Goal: Transaction & Acquisition: Purchase product/service

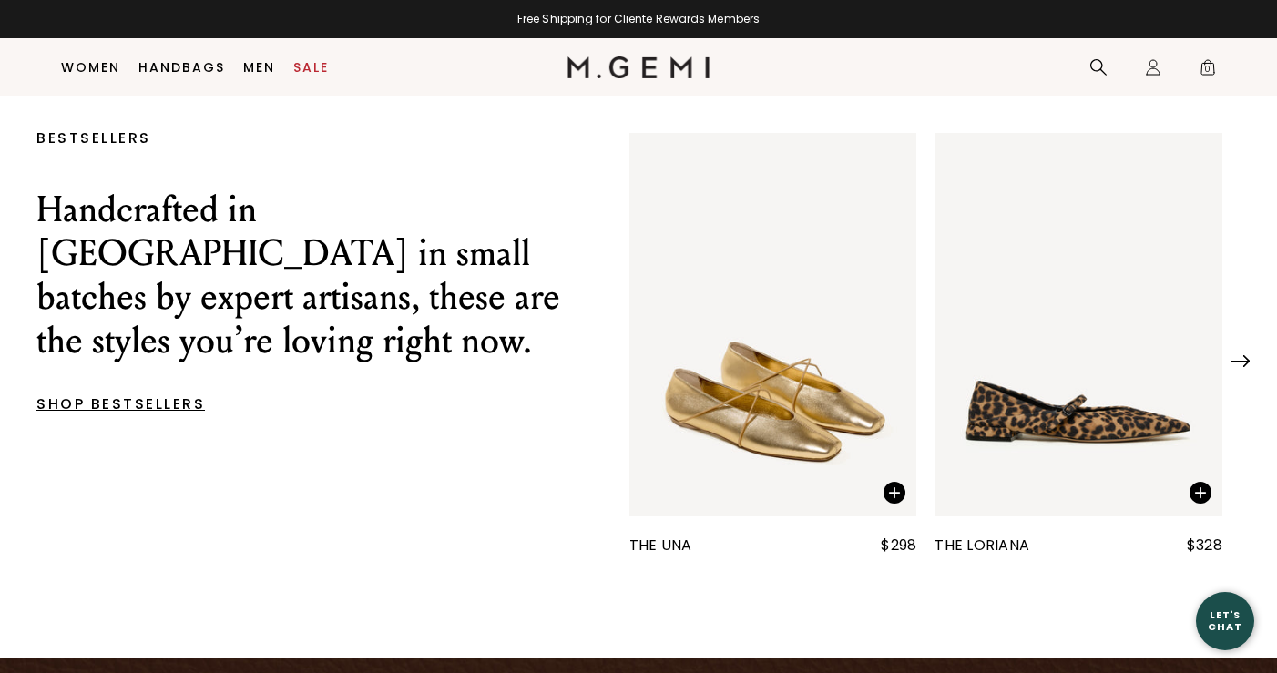
scroll to position [648, 0]
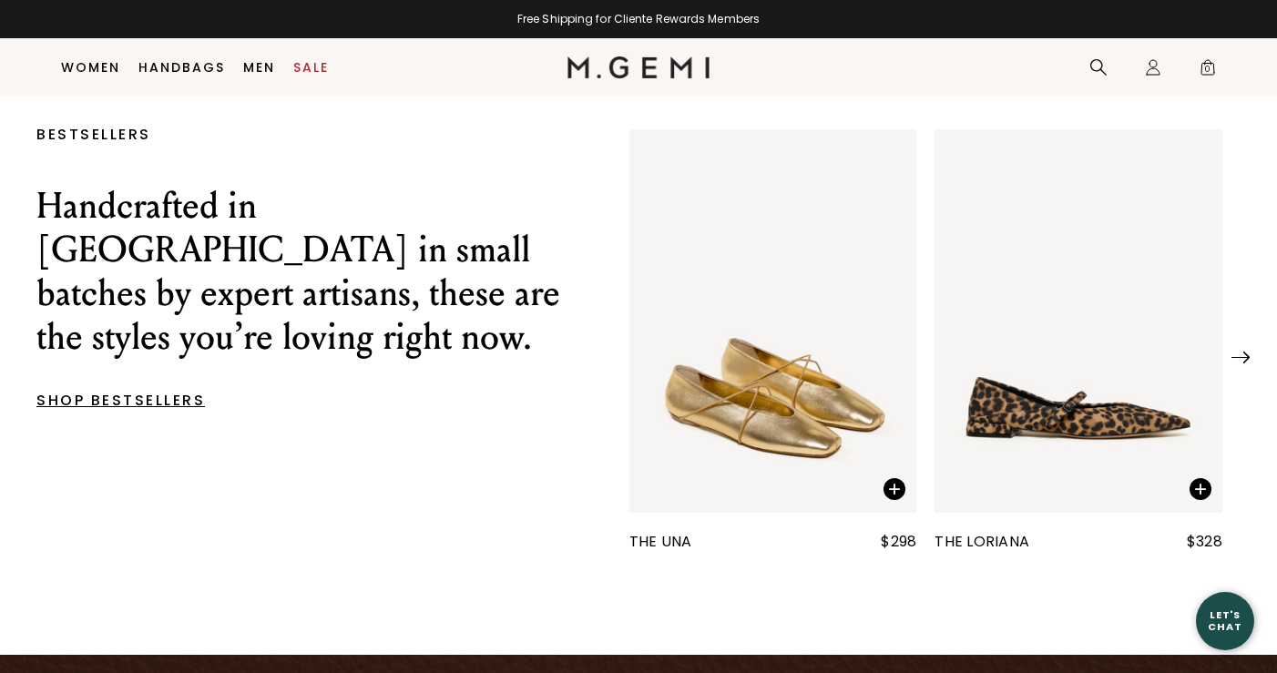
click at [1242, 363] on img at bounding box center [1241, 358] width 18 height 12
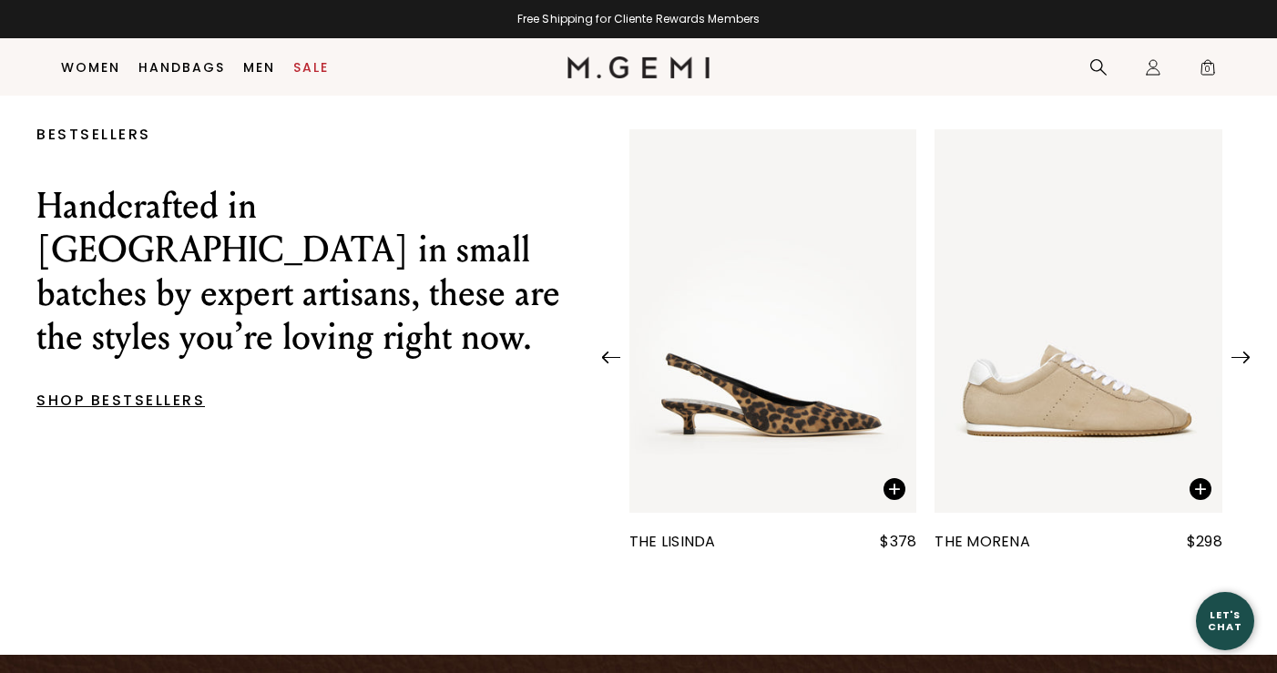
click at [1239, 363] on img at bounding box center [1241, 358] width 18 height 12
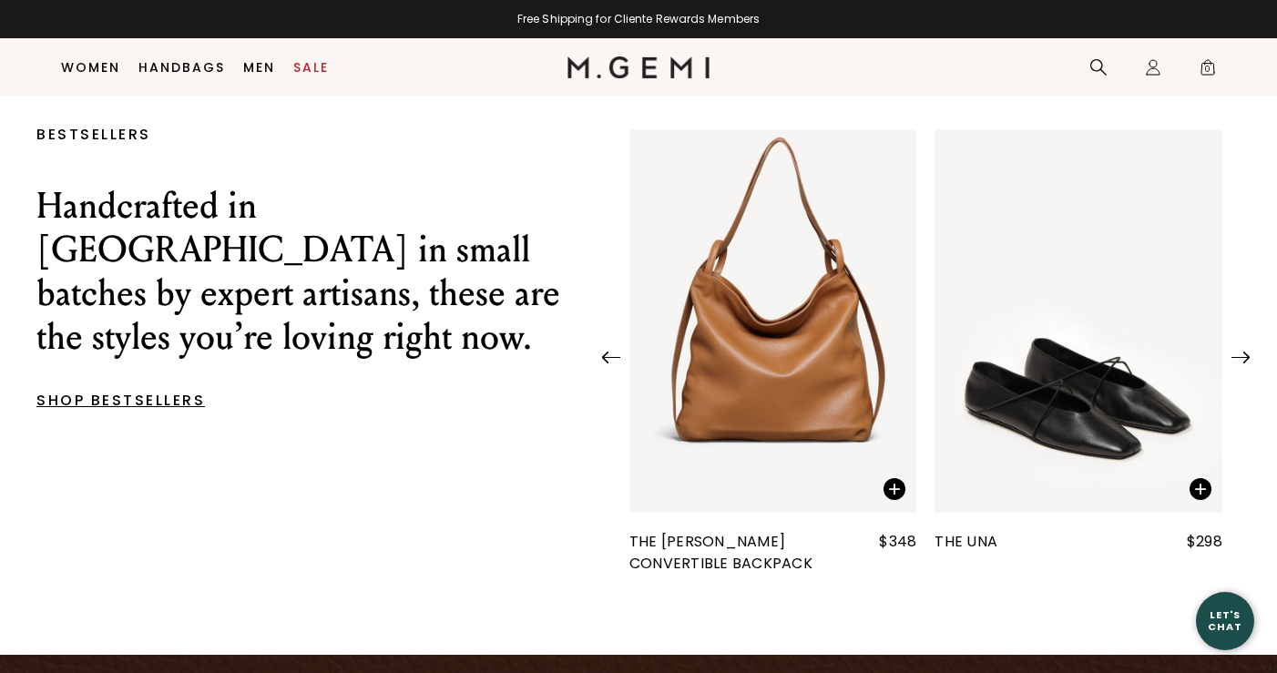
click at [1233, 361] on div at bounding box center [1241, 352] width 18 height 18
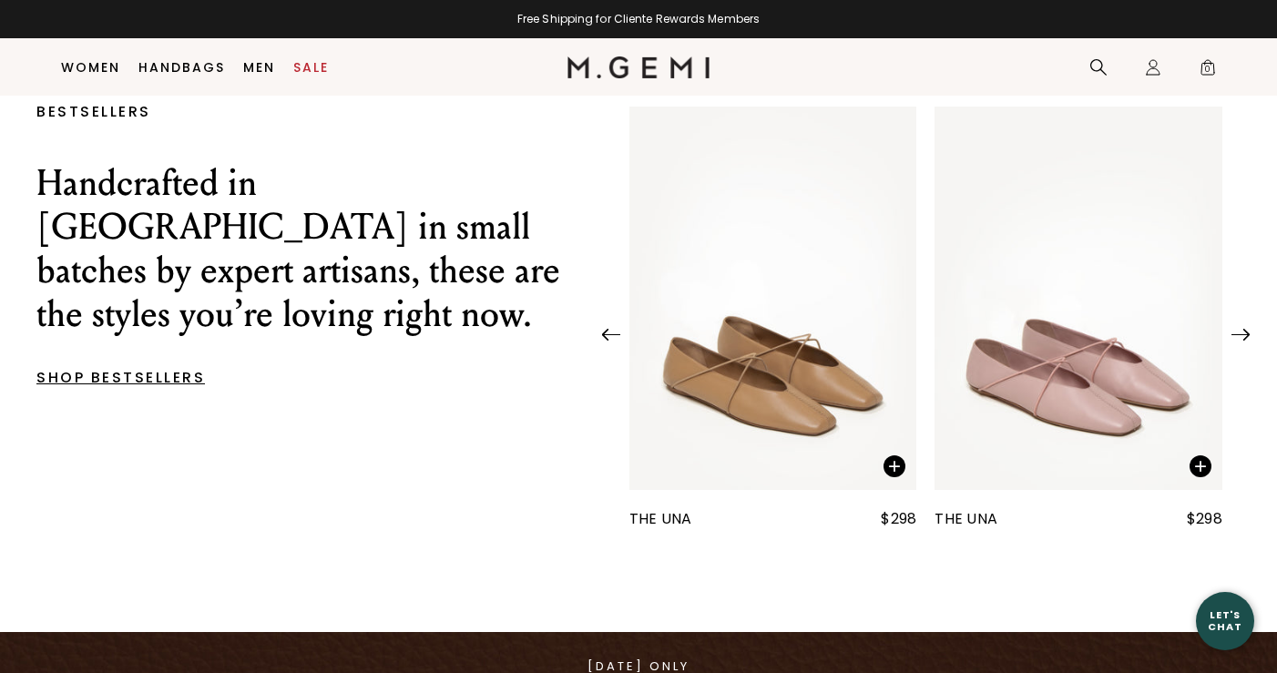
scroll to position [668, 0]
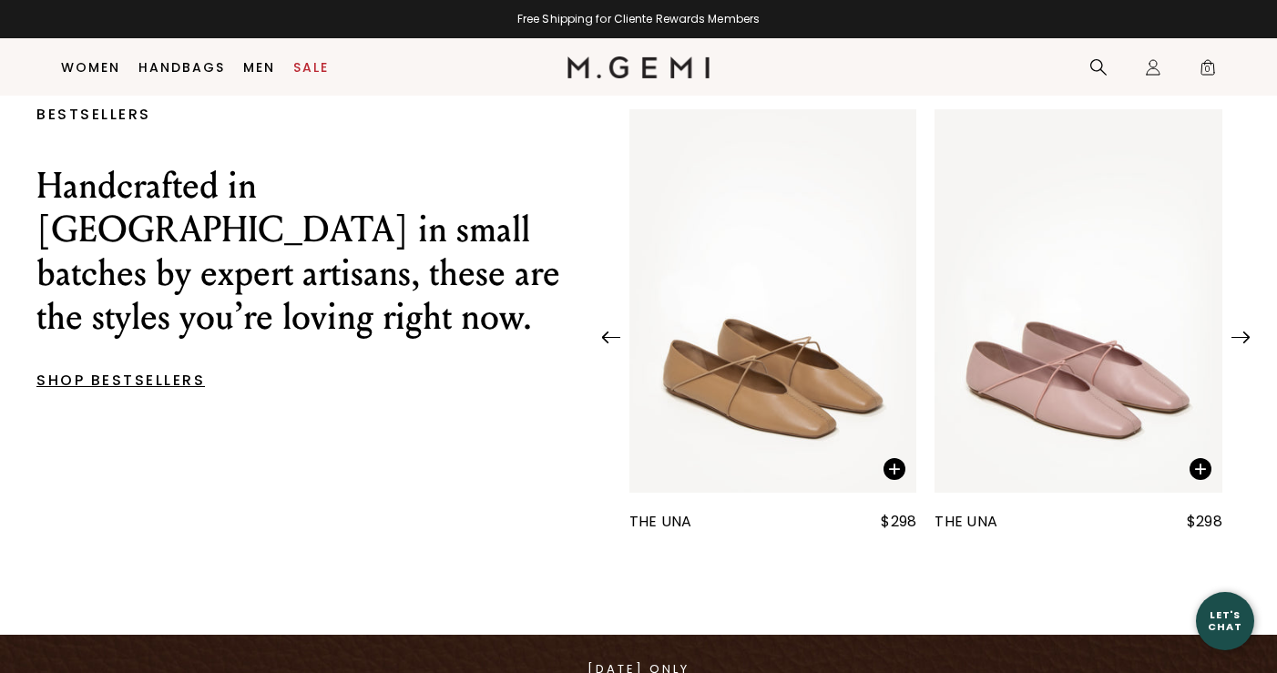
click at [1247, 343] on img at bounding box center [1241, 338] width 18 height 12
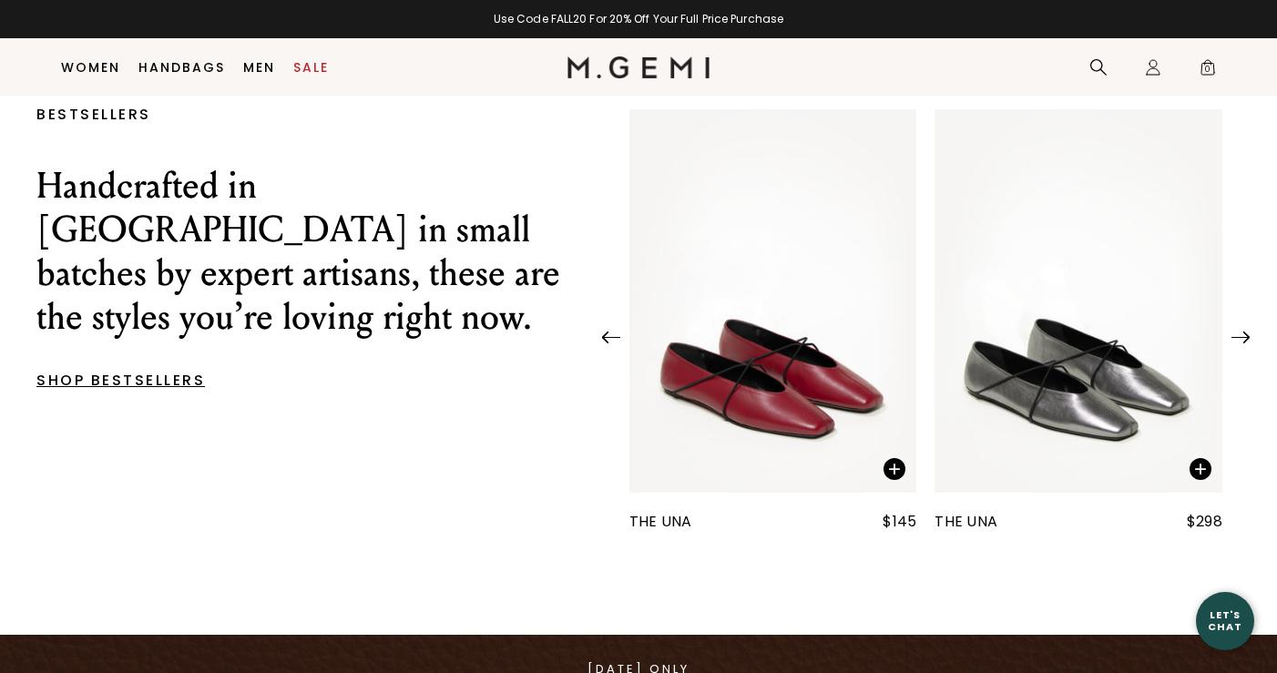
click at [1247, 341] on div at bounding box center [1241, 331] width 18 height 18
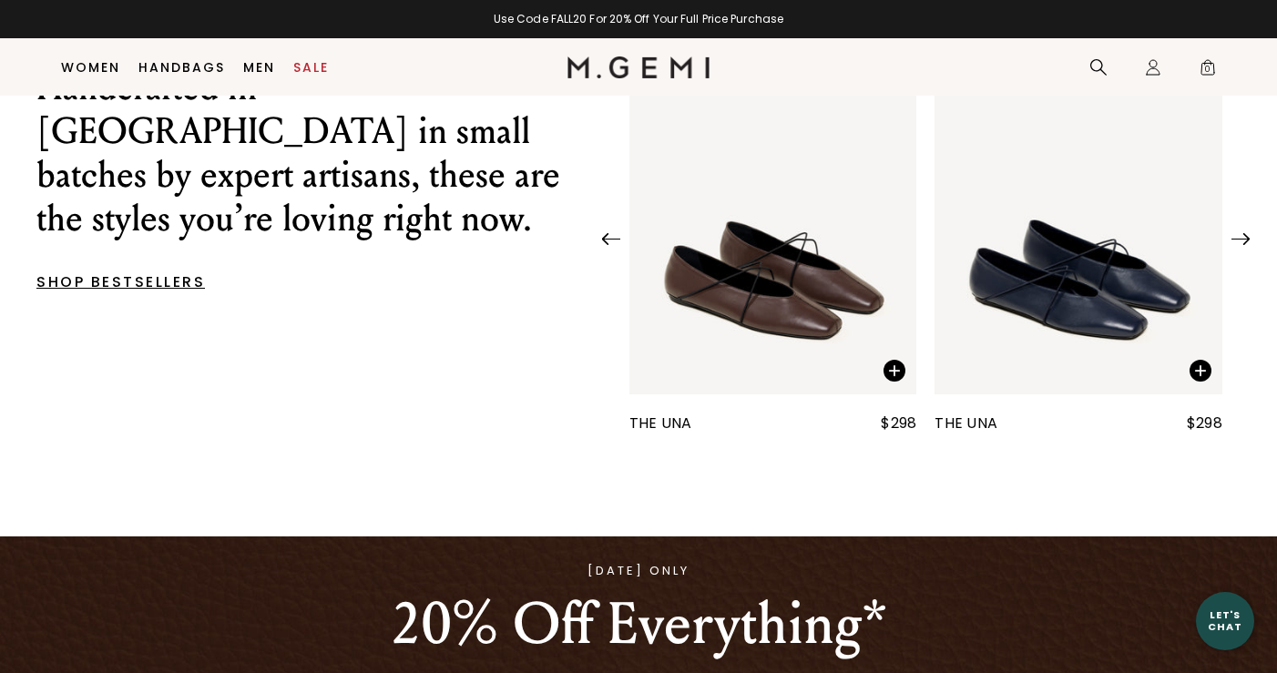
scroll to position [769, 0]
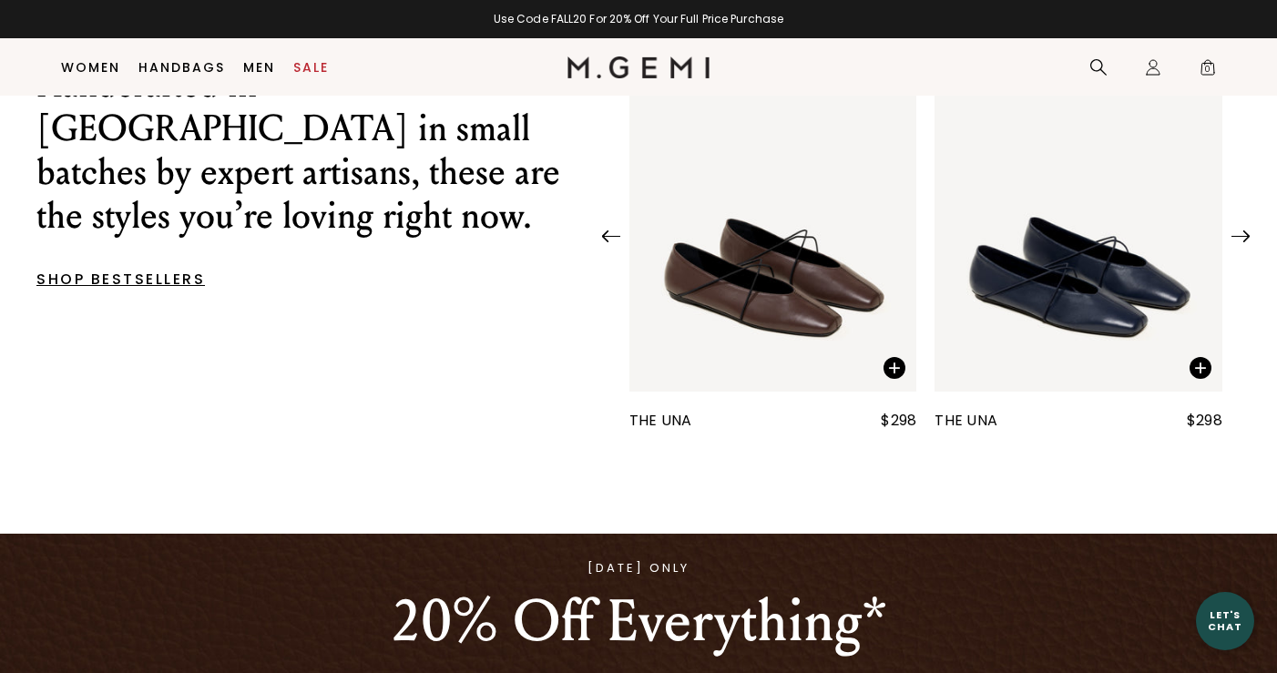
click at [1245, 242] on img at bounding box center [1241, 236] width 18 height 12
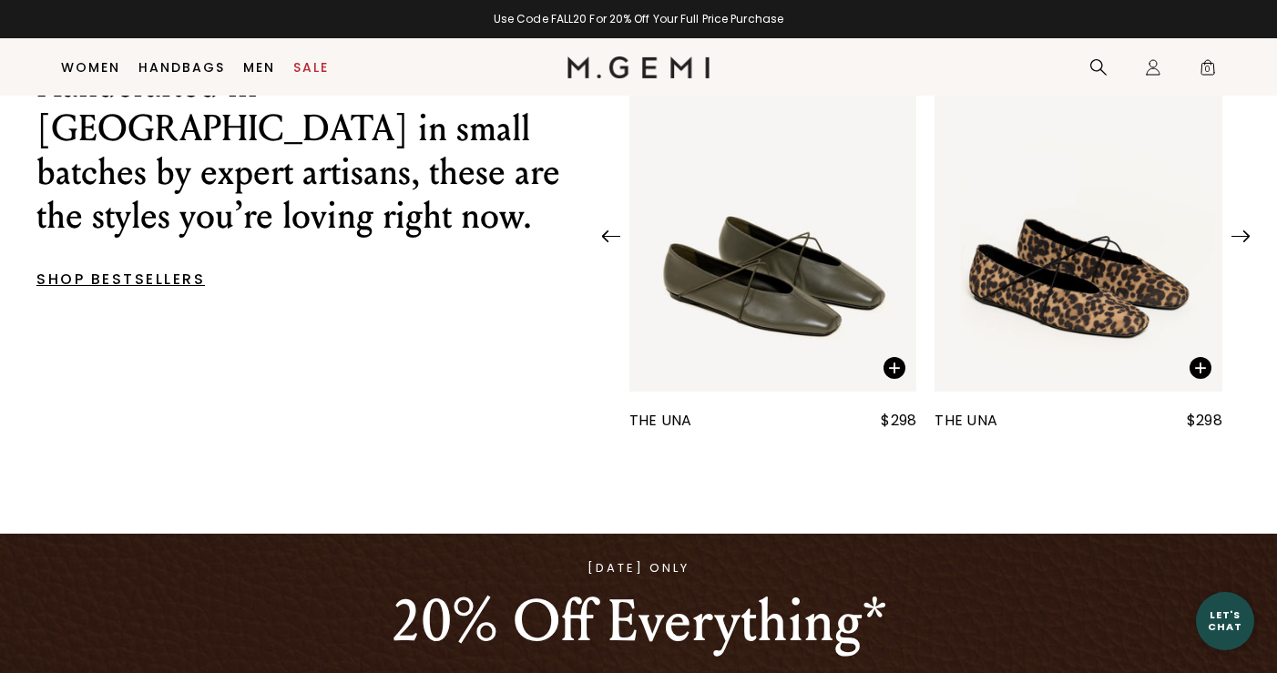
click at [1243, 242] on img at bounding box center [1241, 236] width 18 height 12
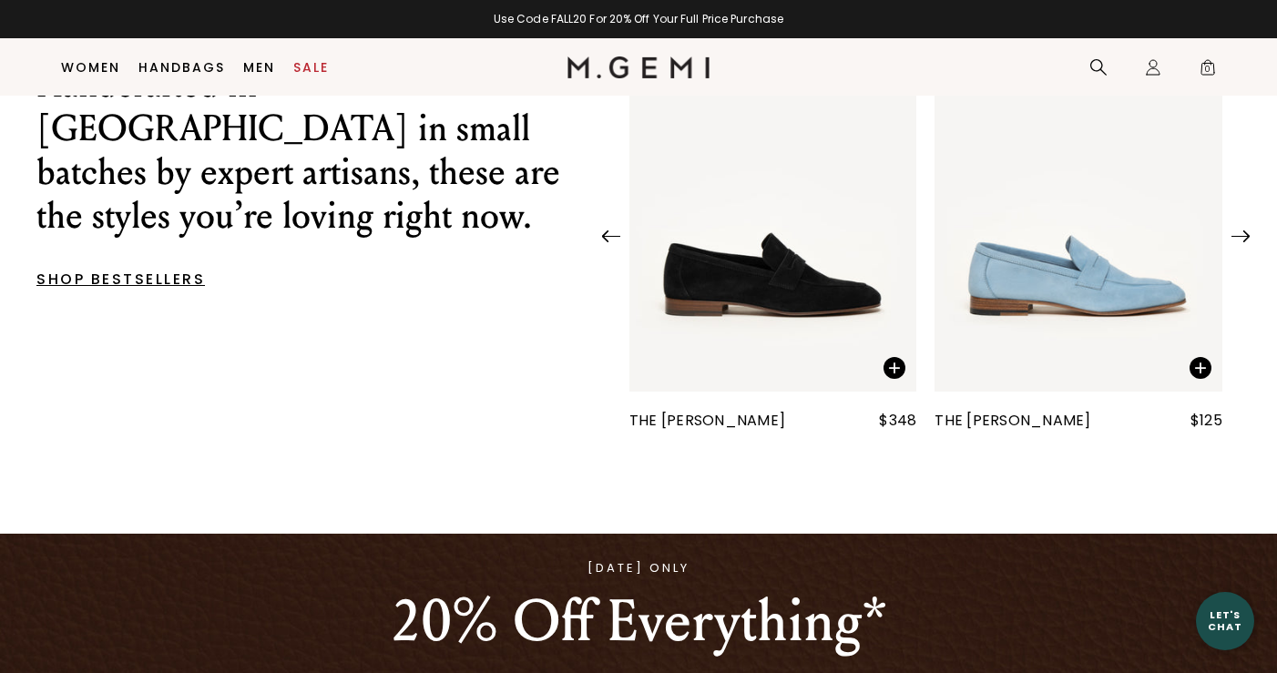
click at [1243, 242] on img at bounding box center [1241, 236] width 18 height 12
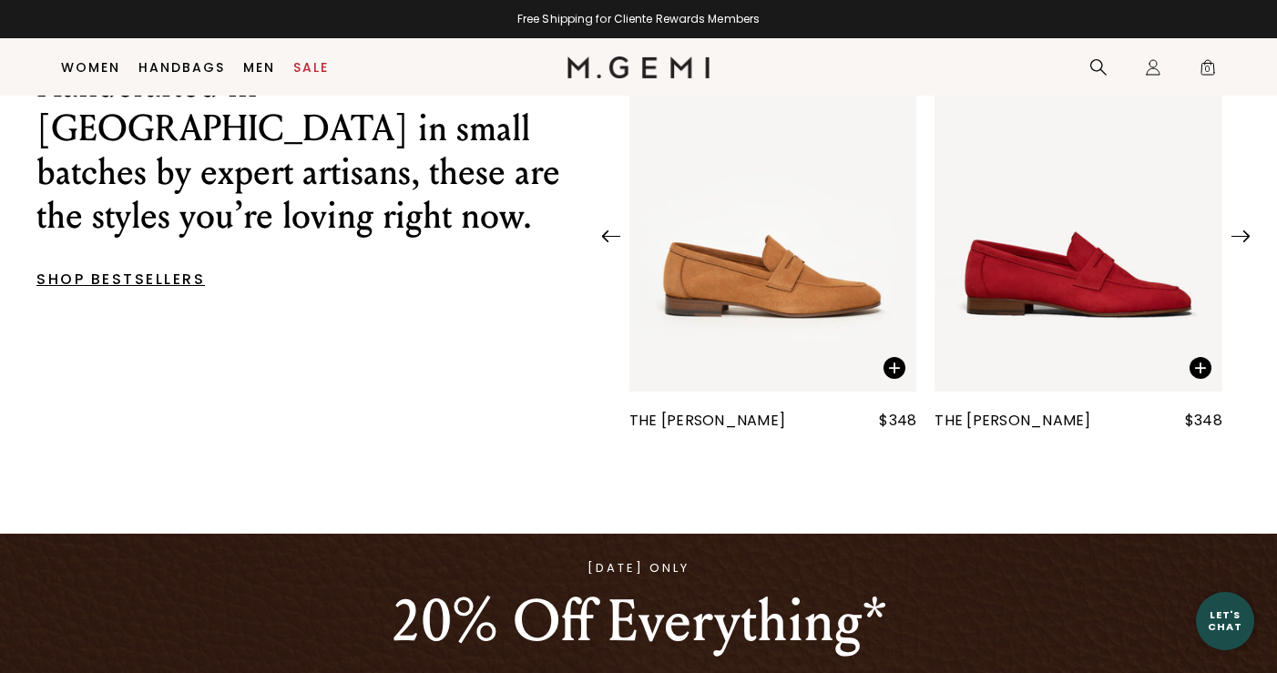
click at [1233, 242] on img at bounding box center [1241, 236] width 18 height 12
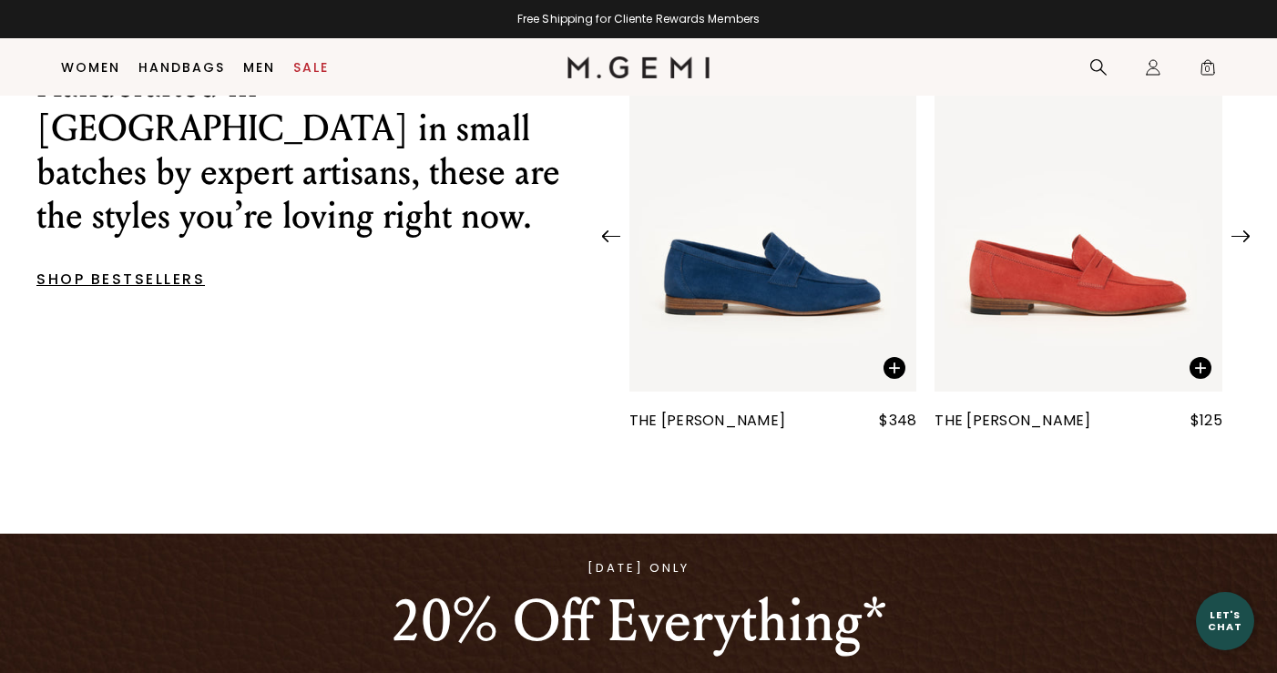
click at [1236, 242] on img at bounding box center [1241, 236] width 18 height 12
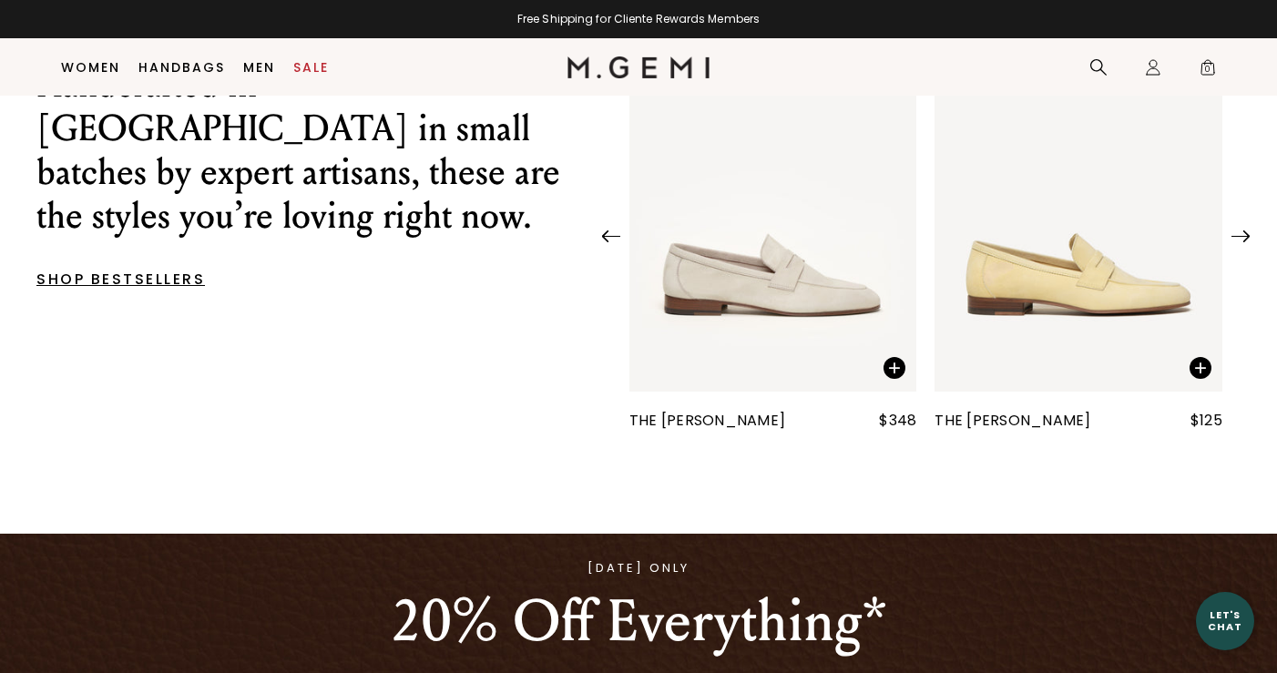
click at [1236, 242] on img at bounding box center [1241, 236] width 18 height 12
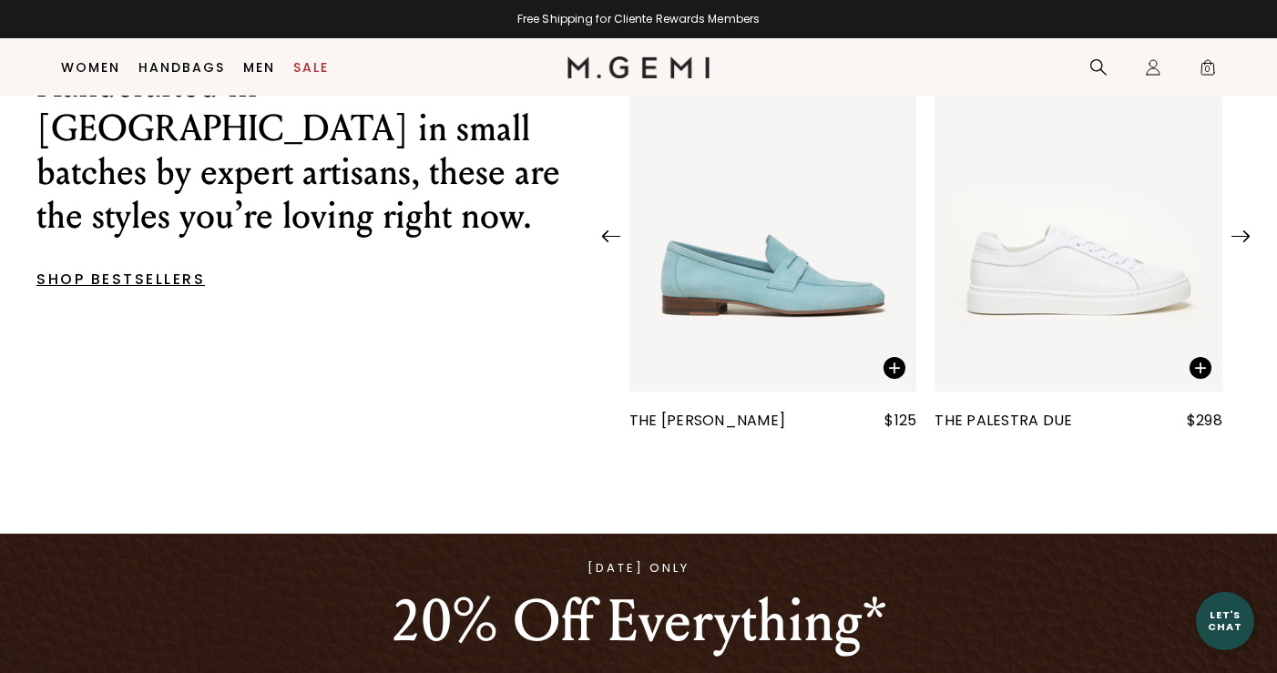
click at [1231, 261] on div "The Sacca Donna $125 The Palestra Due $298" at bounding box center [926, 220] width 666 height 424
click at [1235, 242] on img at bounding box center [1241, 236] width 18 height 12
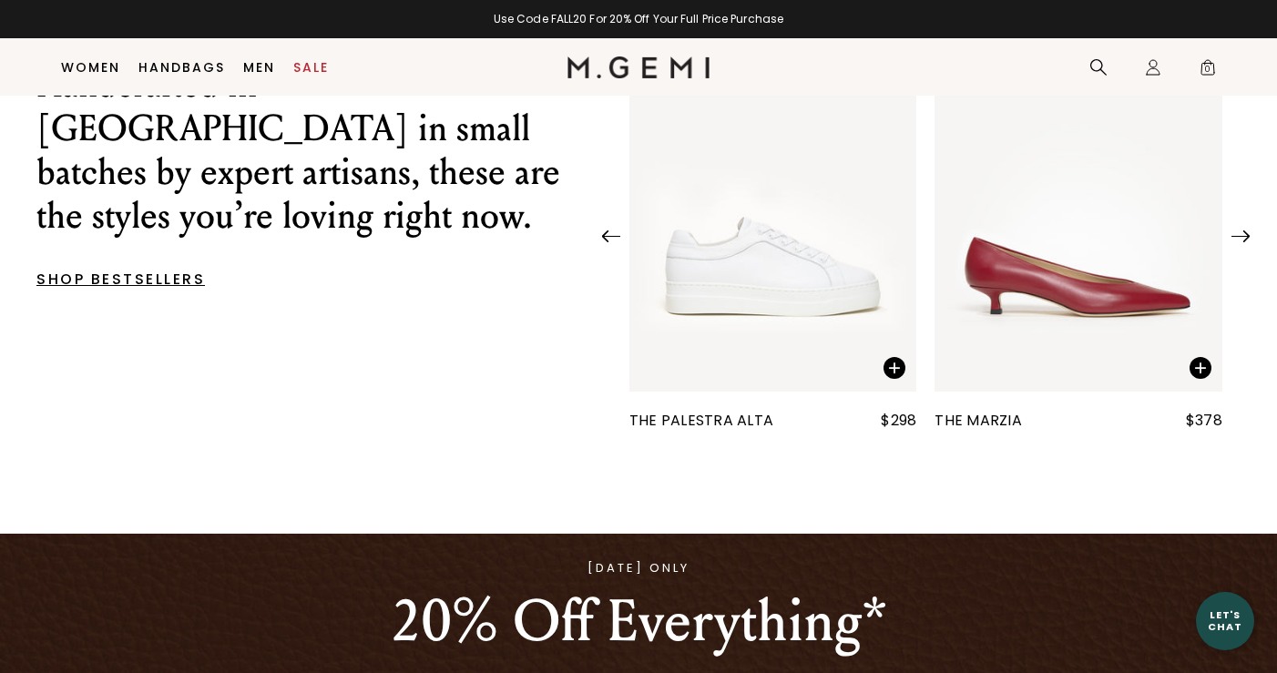
click at [112, 274] on p "SHOP BESTSELLERS" at bounding box center [305, 279] width 538 height 11
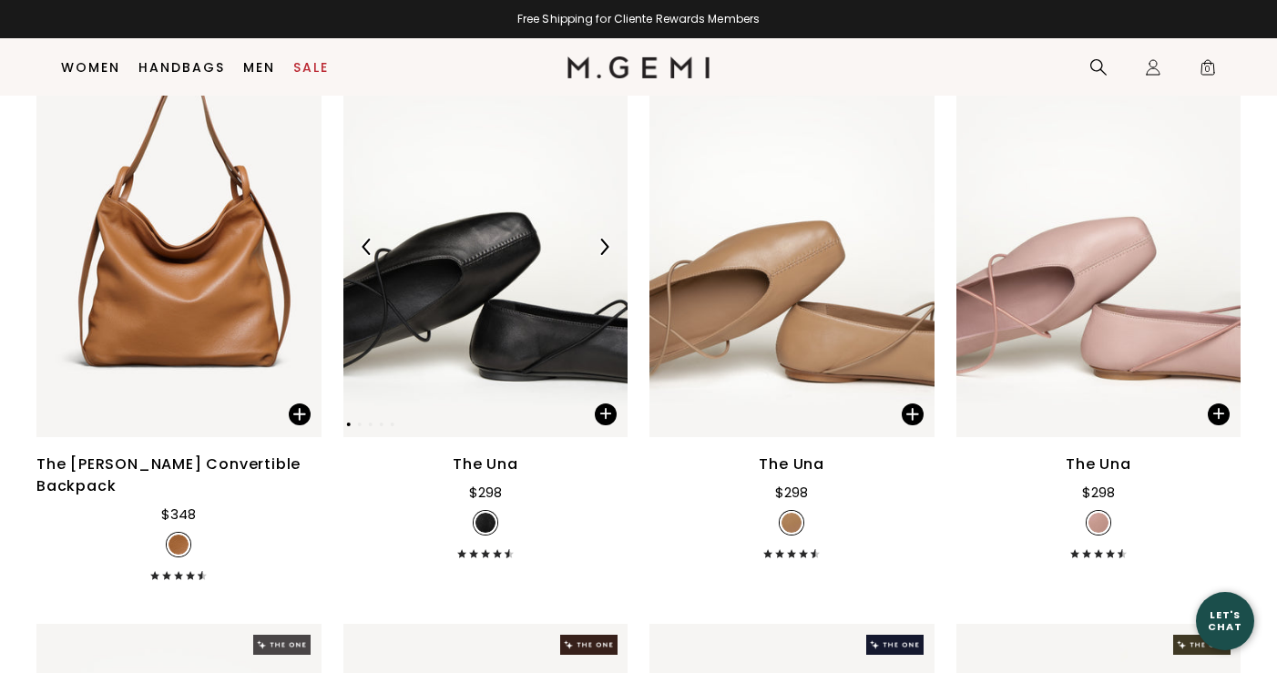
scroll to position [842, 0]
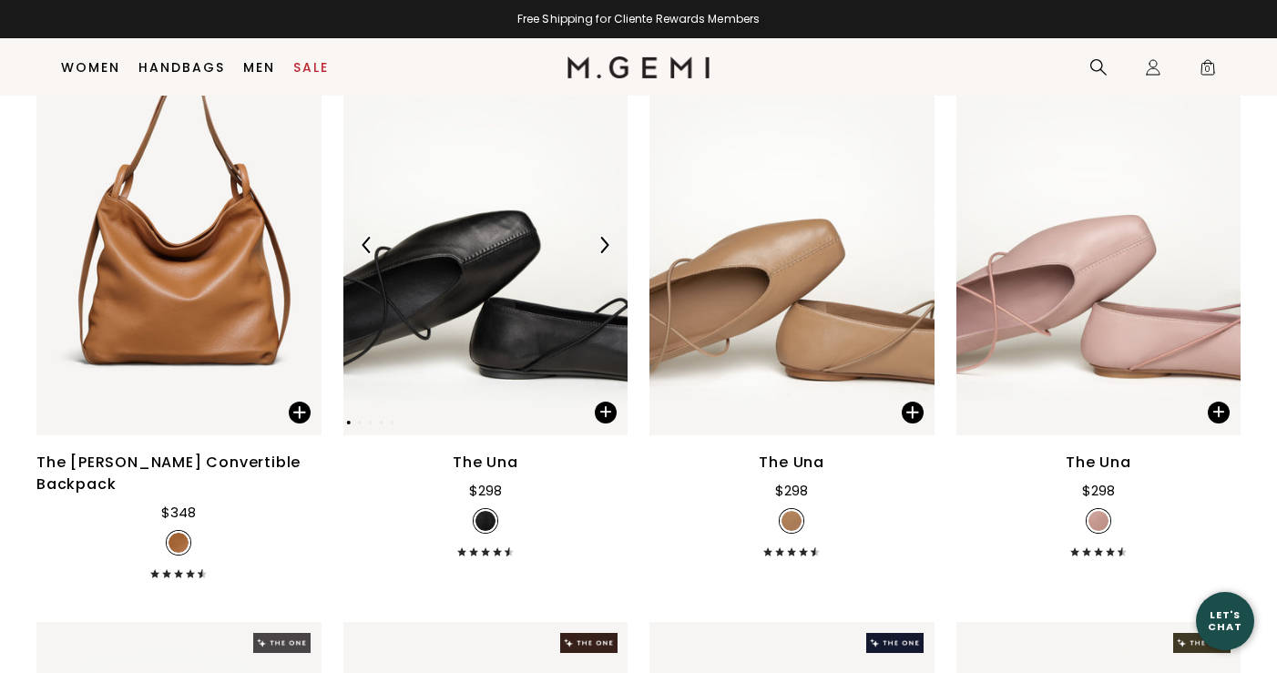
click at [601, 253] on img at bounding box center [604, 245] width 16 height 16
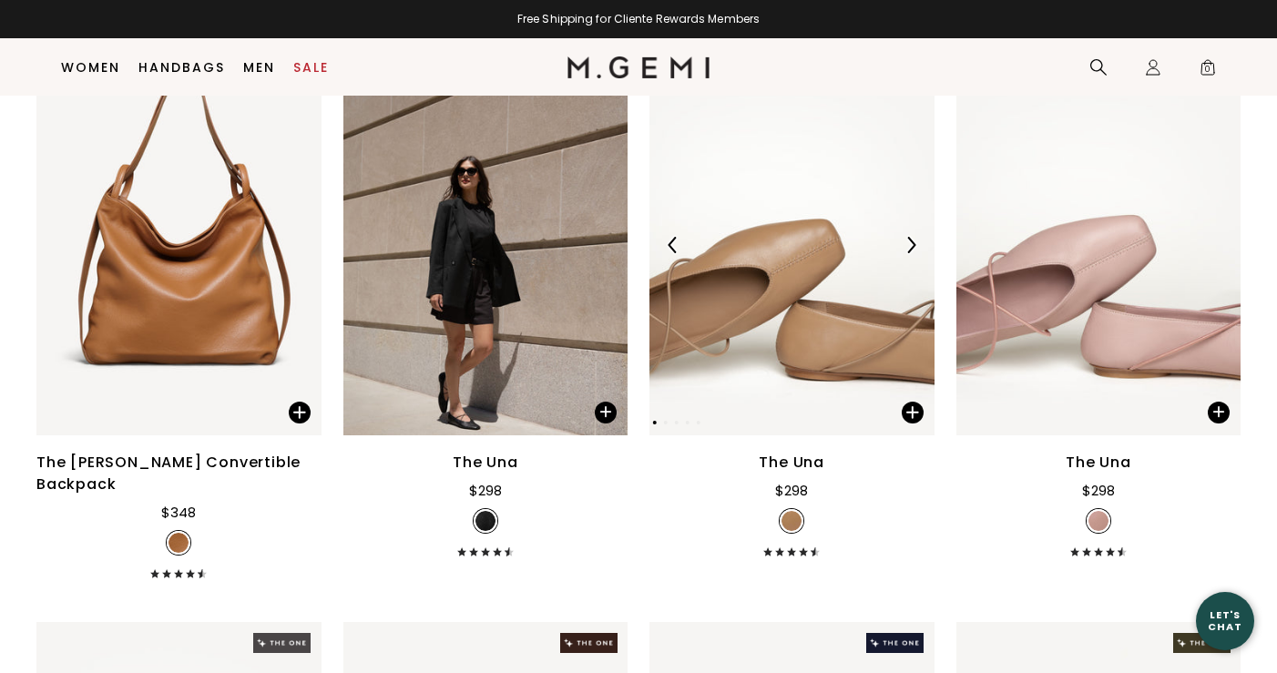
click at [903, 253] on img at bounding box center [911, 245] width 16 height 16
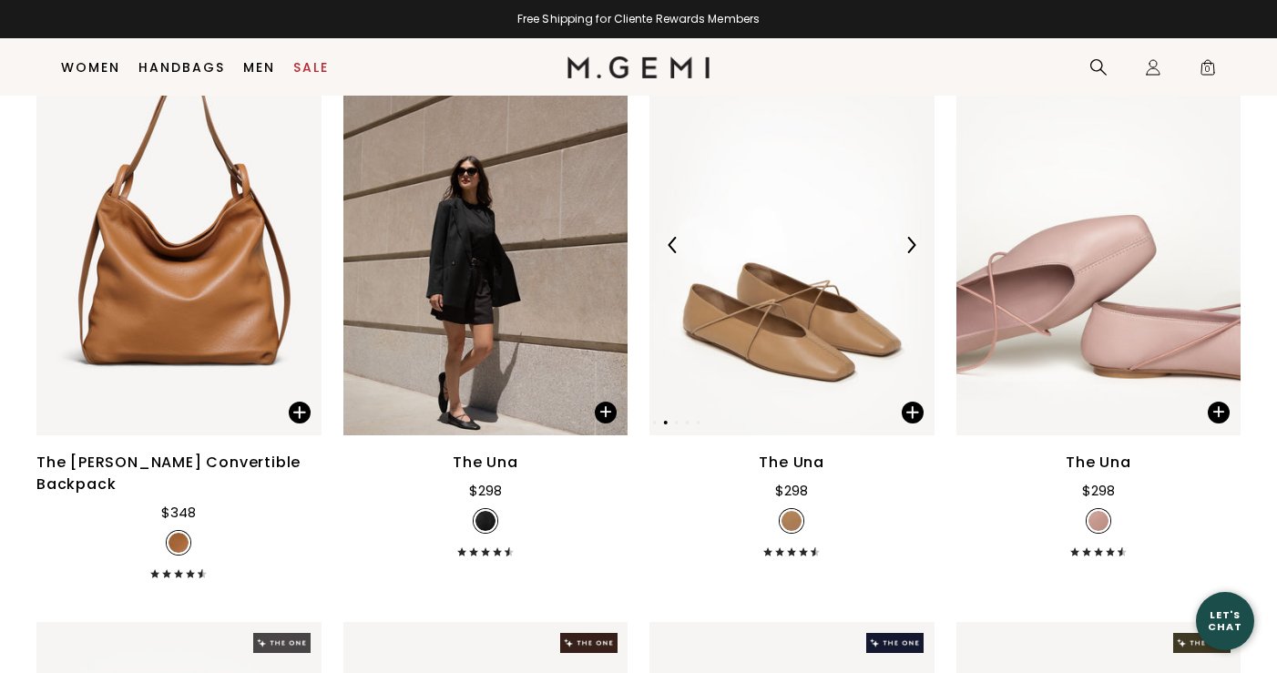
click at [903, 253] on img at bounding box center [911, 245] width 16 height 16
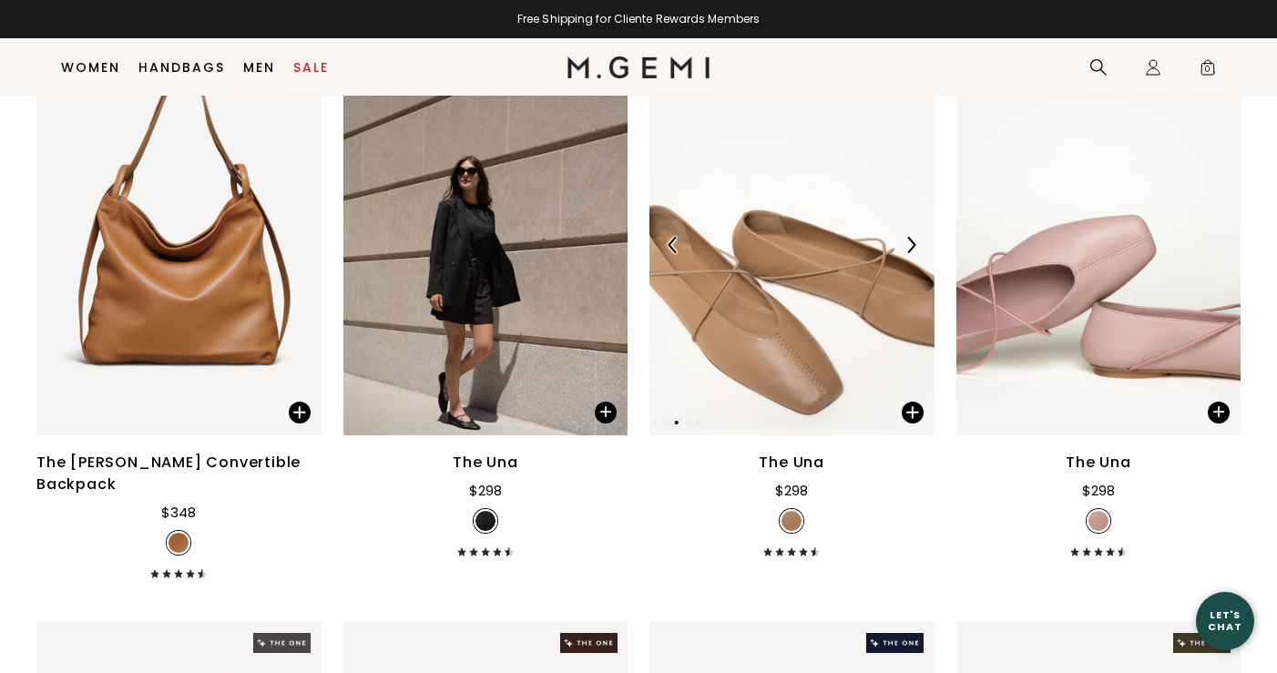
click at [903, 253] on img at bounding box center [911, 245] width 16 height 16
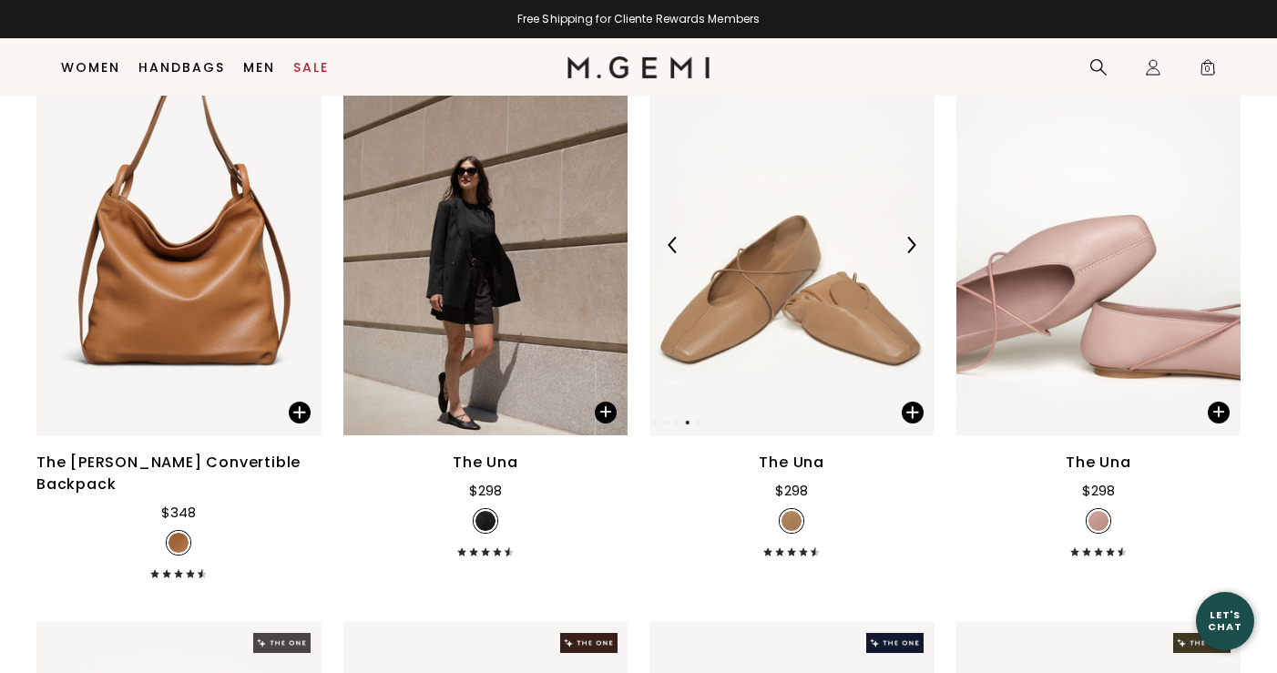
click at [903, 253] on img at bounding box center [911, 245] width 16 height 16
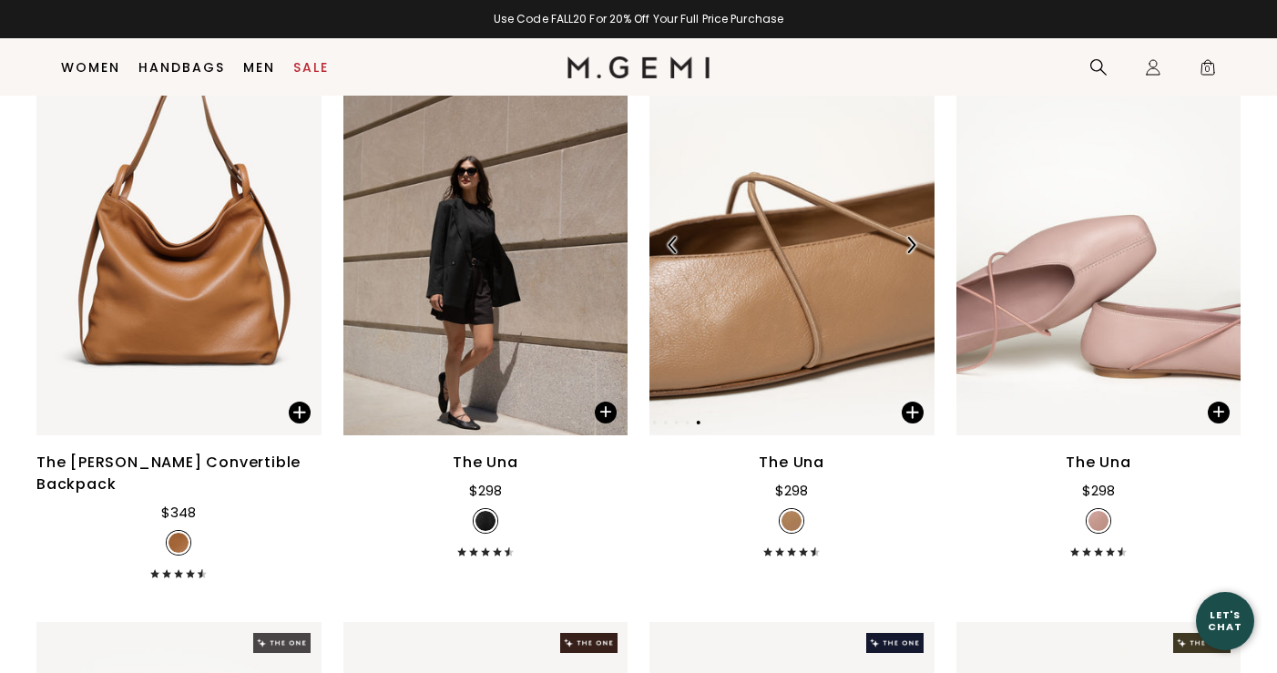
click at [903, 253] on img at bounding box center [911, 245] width 16 height 16
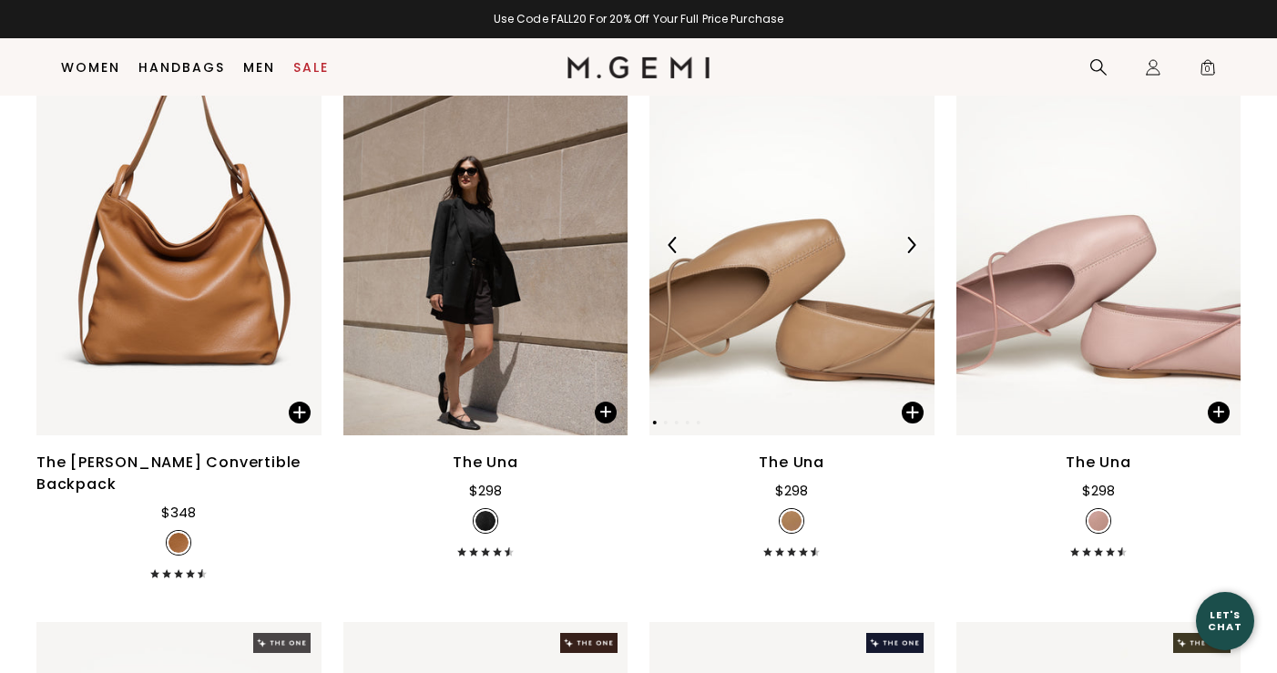
click at [909, 253] on img at bounding box center [911, 245] width 16 height 16
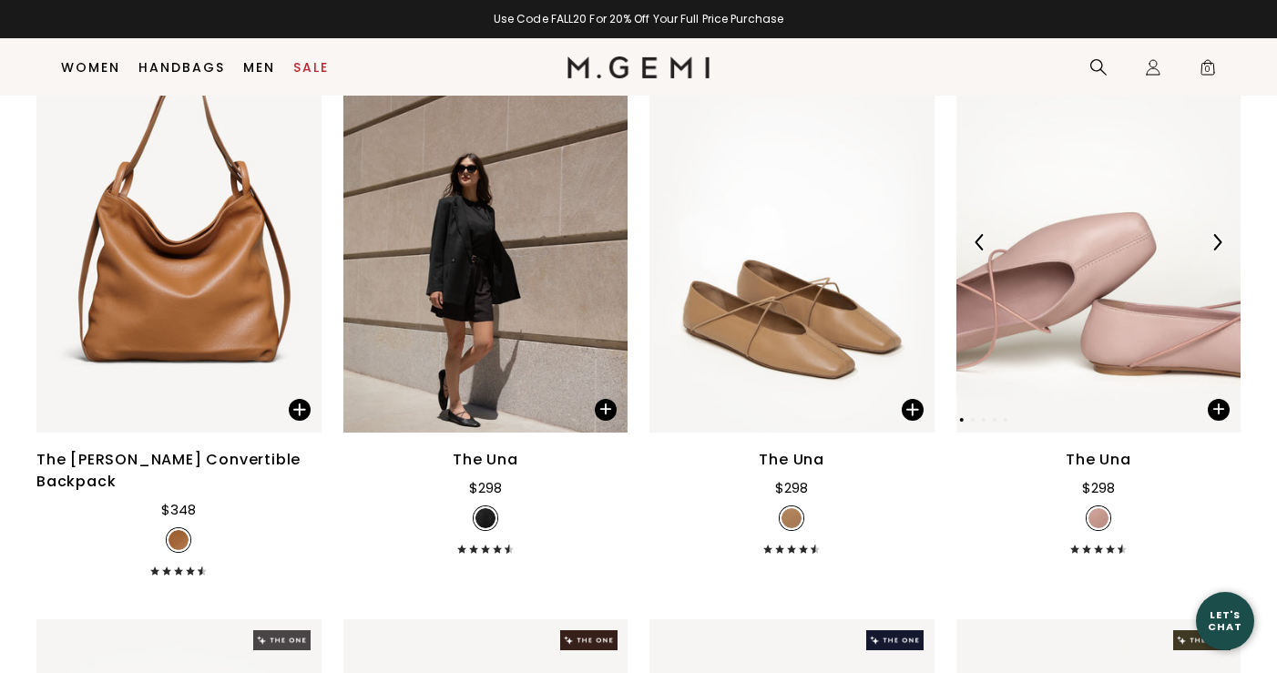
scroll to position [844, 0]
click at [1218, 251] on img at bounding box center [1217, 242] width 16 height 16
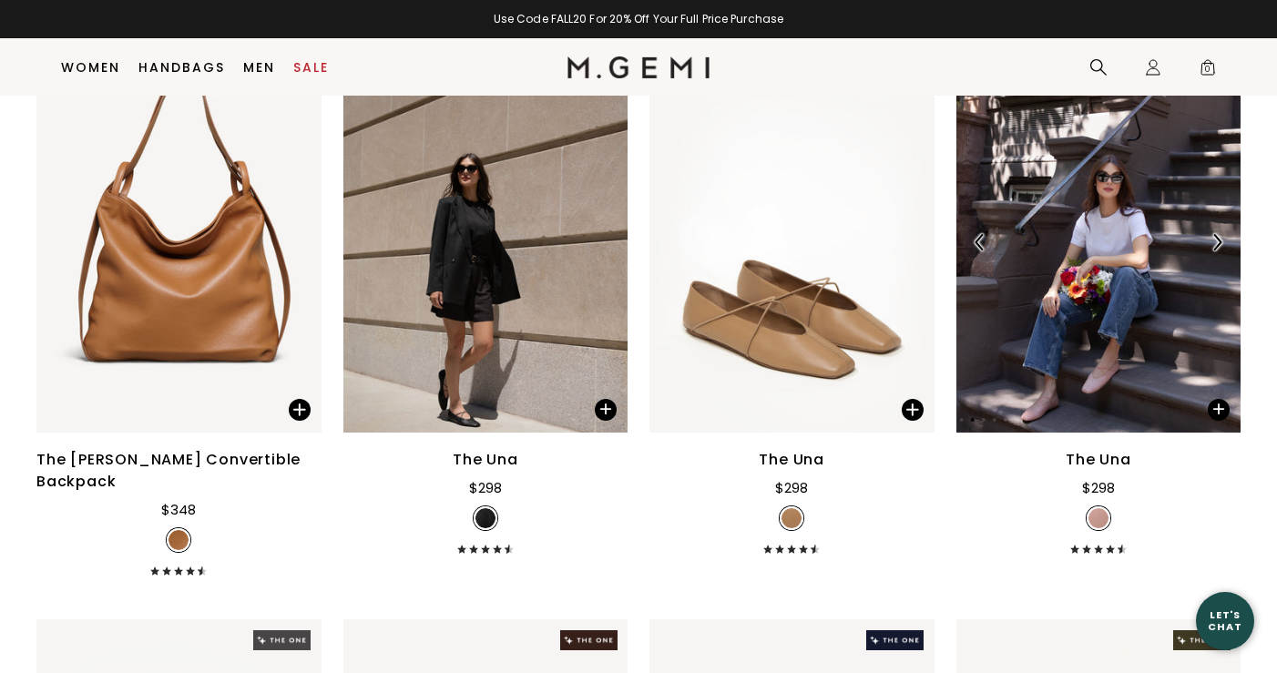
click at [1223, 251] on img at bounding box center [1217, 242] width 16 height 16
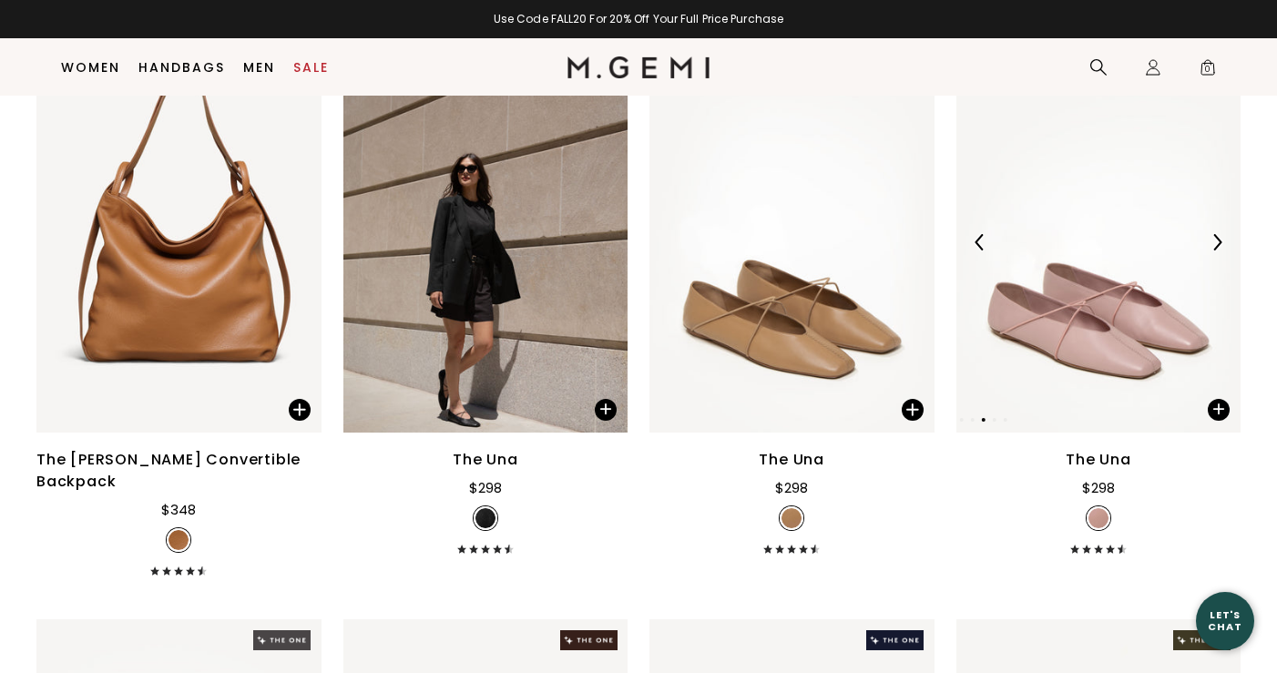
click at [1223, 251] on img at bounding box center [1217, 242] width 16 height 16
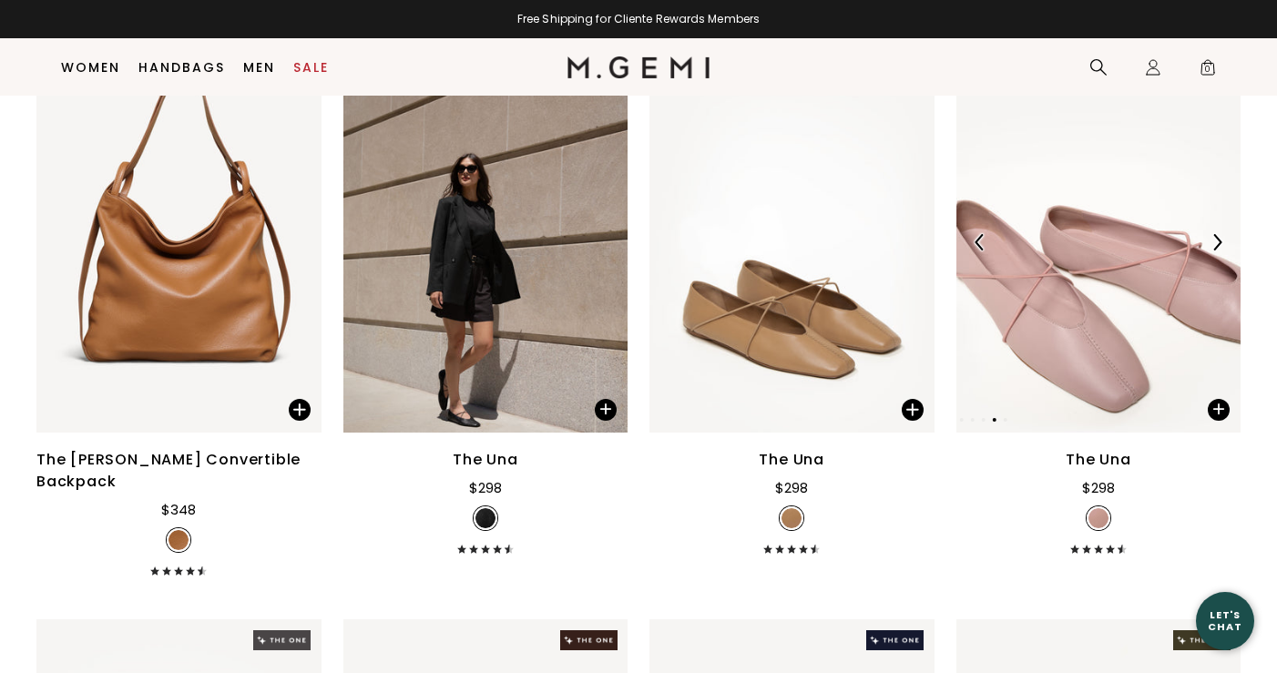
click at [1222, 251] on img at bounding box center [1217, 242] width 16 height 16
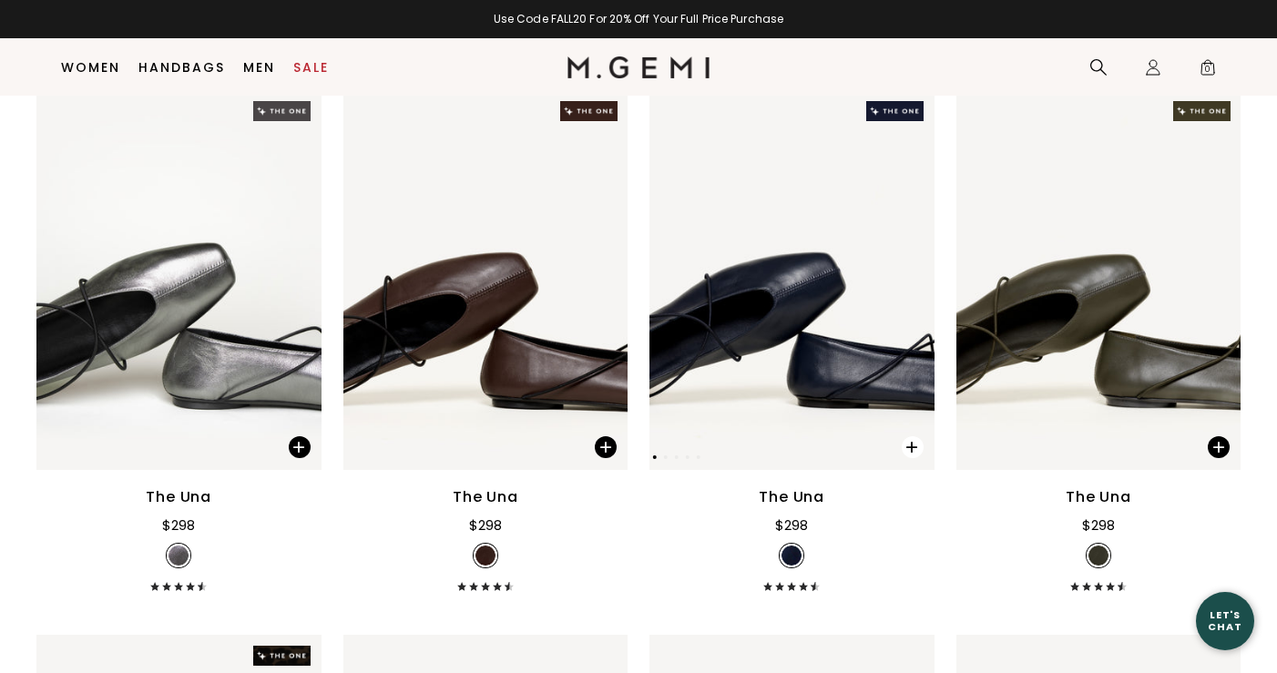
scroll to position [1395, 0]
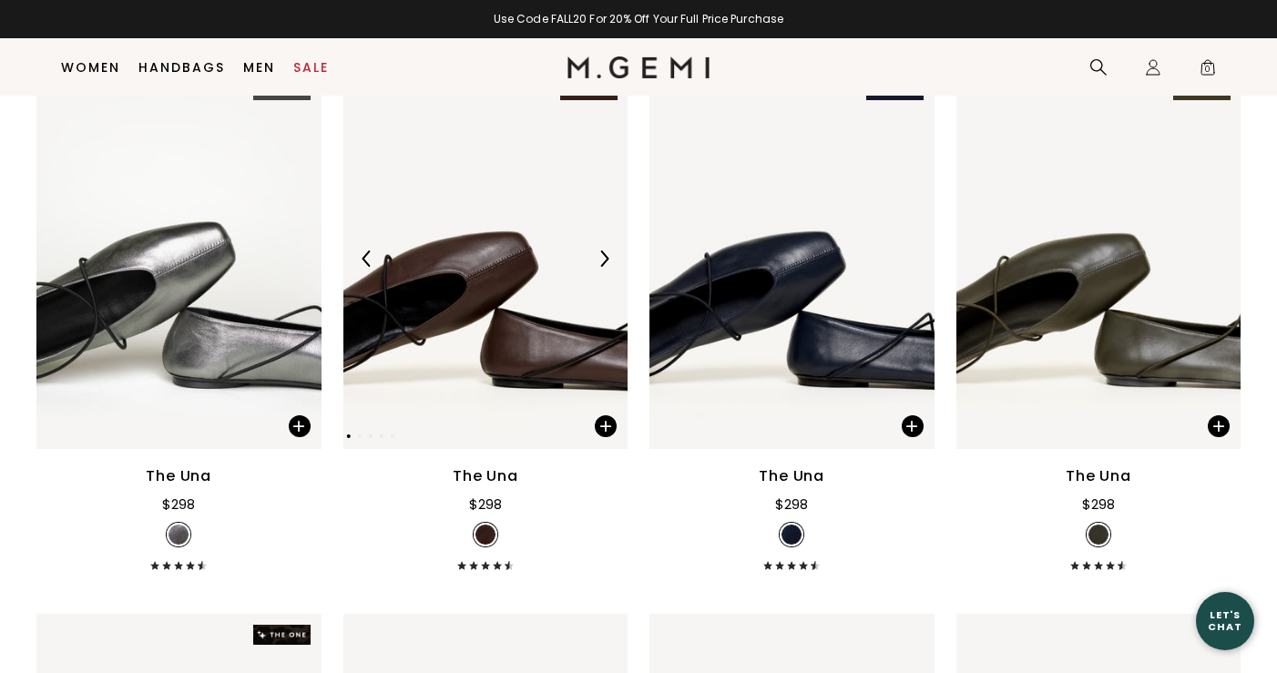
click at [605, 267] on img at bounding box center [604, 259] width 16 height 16
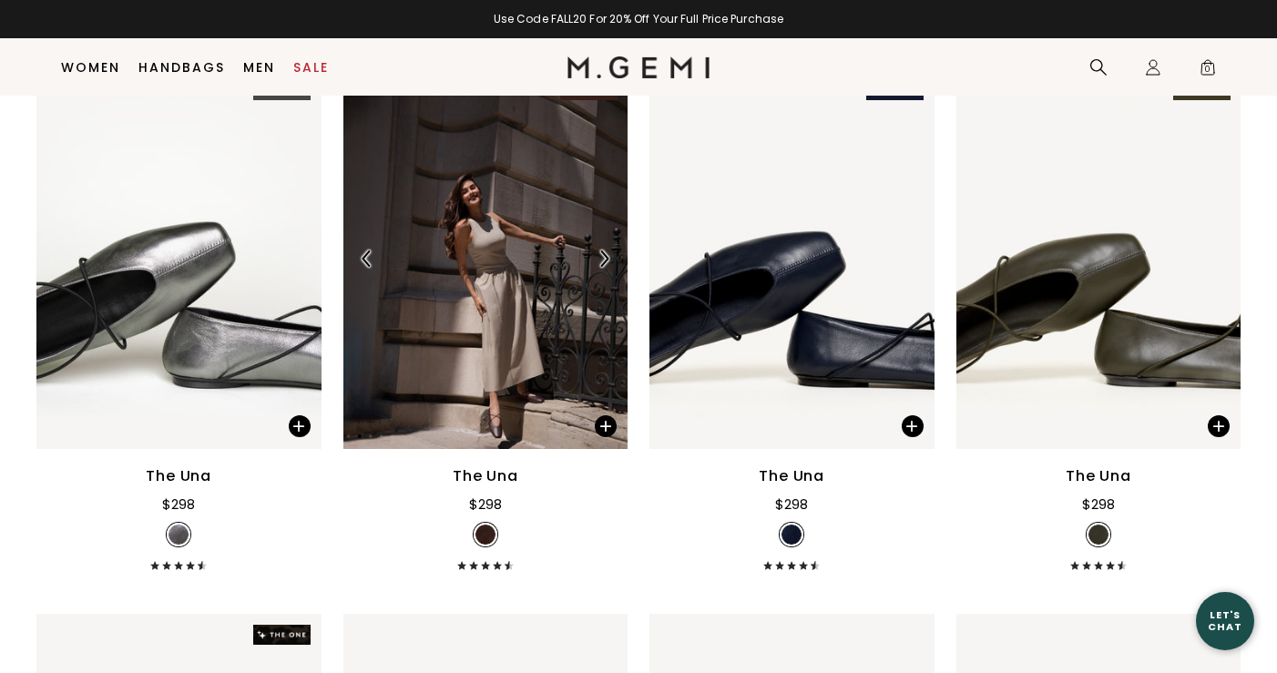
click at [602, 266] on img at bounding box center [604, 259] width 16 height 16
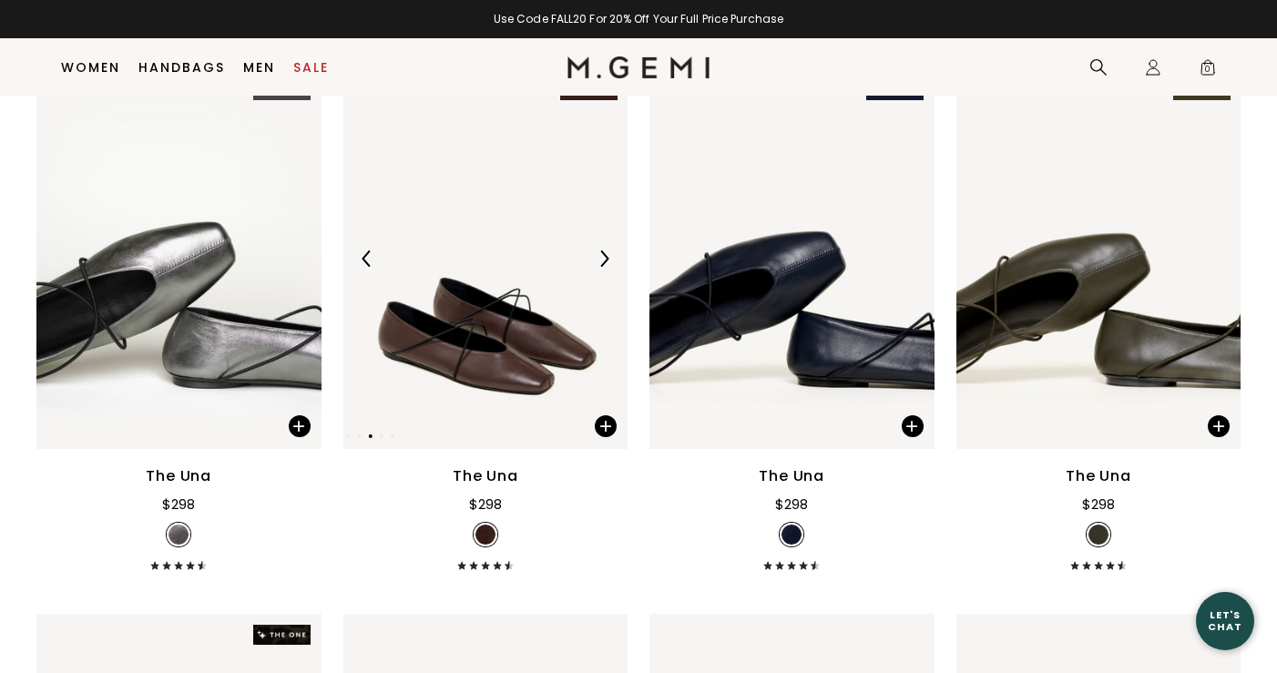
click at [602, 266] on img at bounding box center [604, 259] width 16 height 16
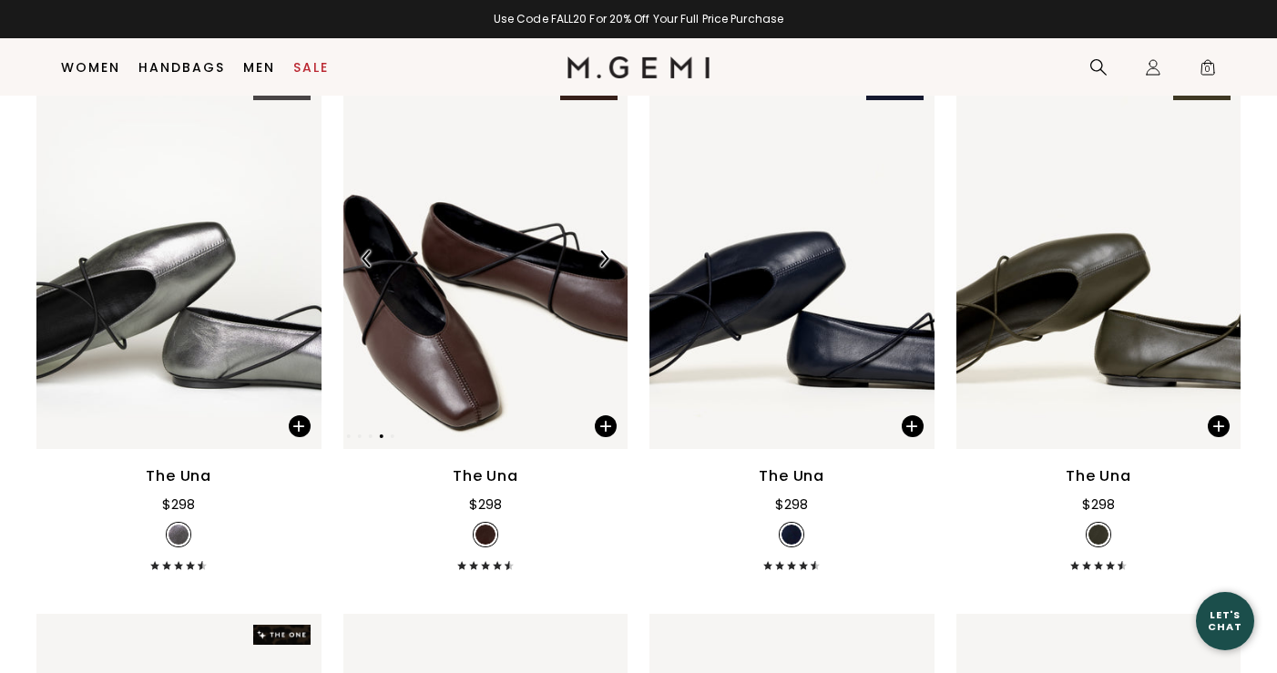
click at [602, 266] on img at bounding box center [604, 259] width 16 height 16
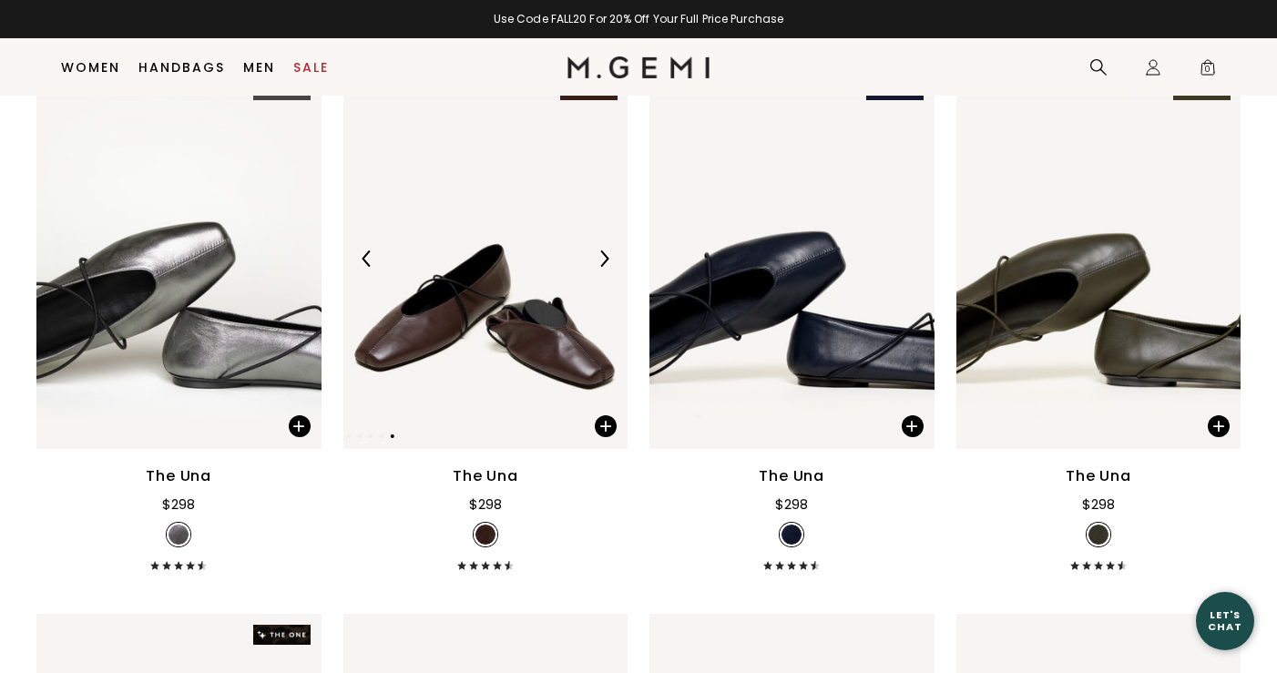
click at [602, 266] on img at bounding box center [604, 259] width 16 height 16
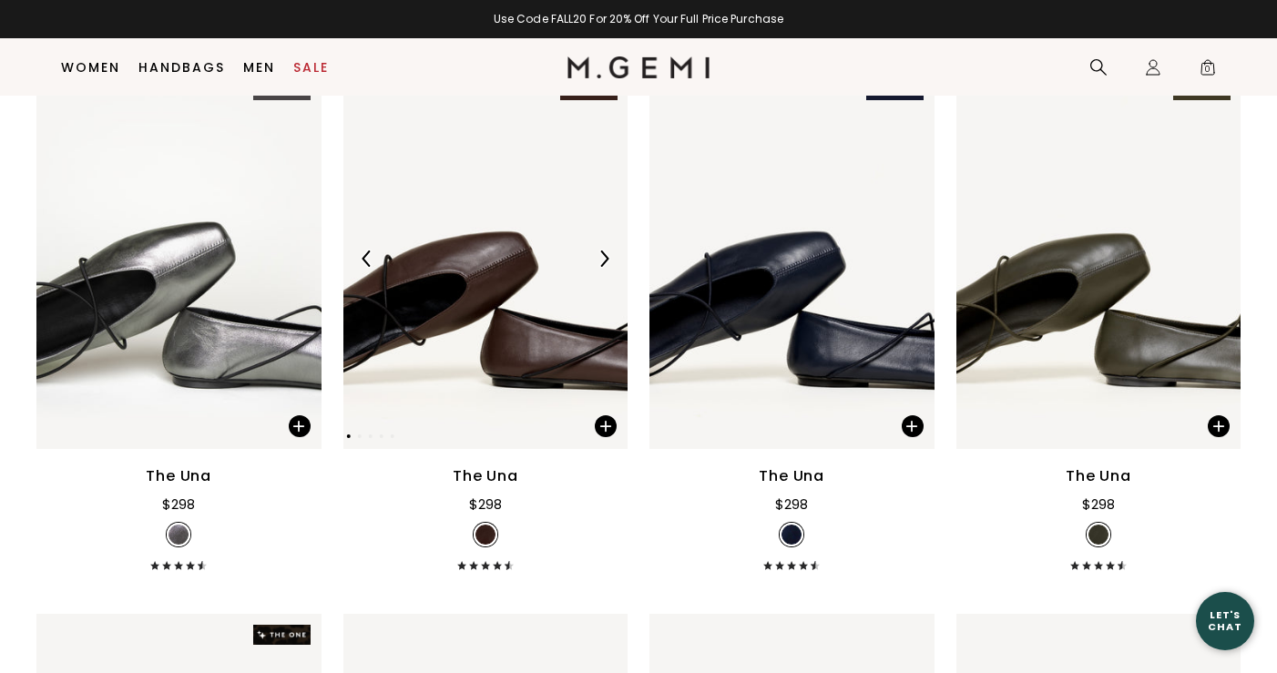
click at [599, 261] on img at bounding box center [604, 259] width 16 height 16
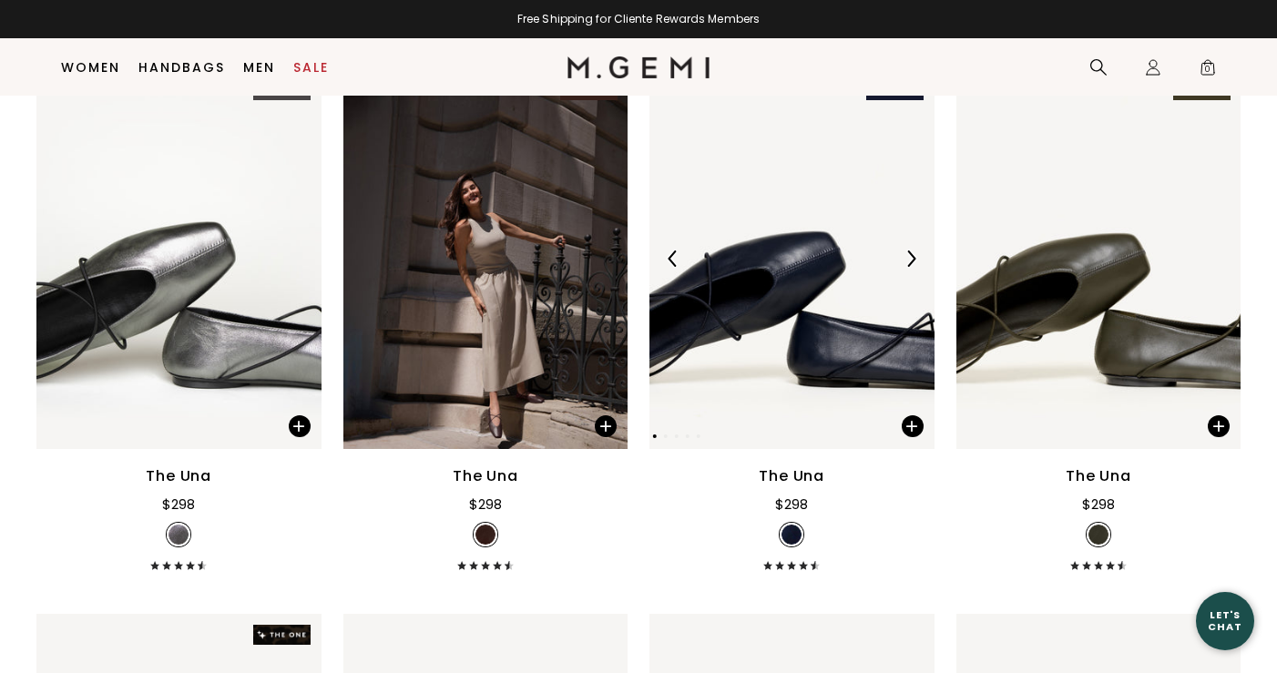
click at [908, 283] on img at bounding box center [792, 259] width 285 height 380
click at [904, 258] on img at bounding box center [911, 259] width 16 height 16
